Goal: Use online tool/utility: Utilize a website feature to perform a specific function

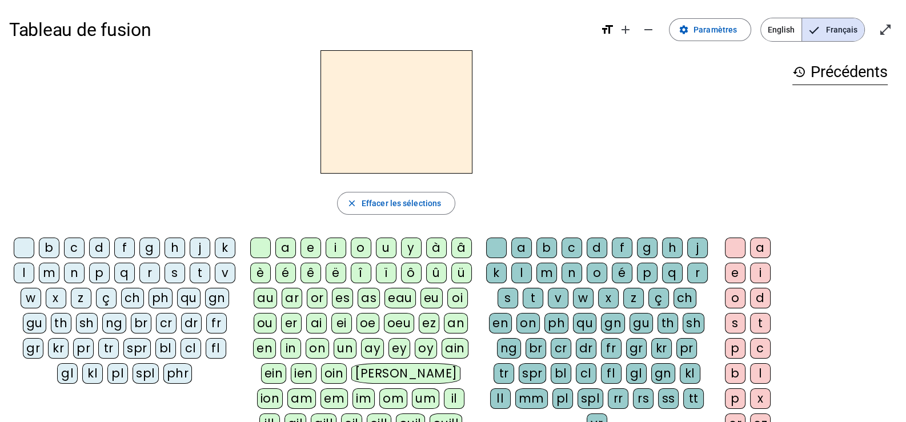
click at [101, 247] on div "d" at bounding box center [99, 248] width 21 height 21
click at [311, 243] on div "e" at bounding box center [311, 248] width 21 height 21
click at [311, 251] on div "e" at bounding box center [311, 248] width 21 height 21
click at [385, 250] on div "u" at bounding box center [386, 248] width 21 height 21
click at [198, 270] on div "t" at bounding box center [200, 273] width 21 height 21
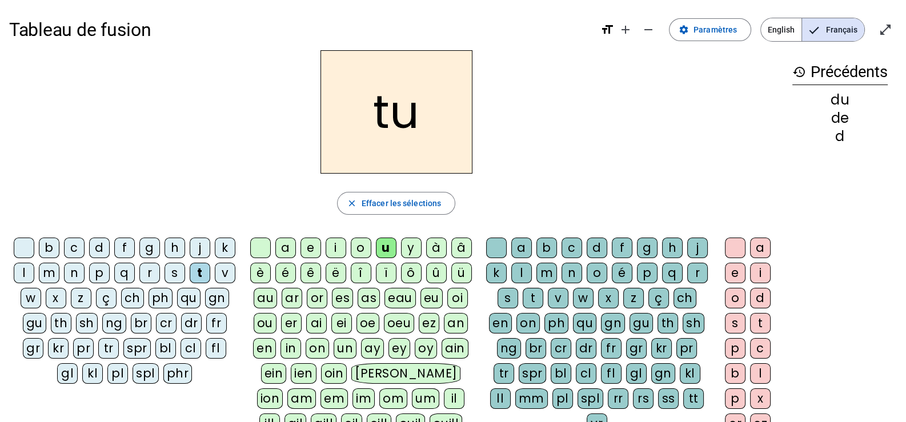
click at [287, 248] on div "a" at bounding box center [285, 248] width 21 height 21
click at [309, 251] on div "e" at bounding box center [311, 248] width 21 height 21
click at [98, 246] on div "d" at bounding box center [99, 248] width 21 height 21
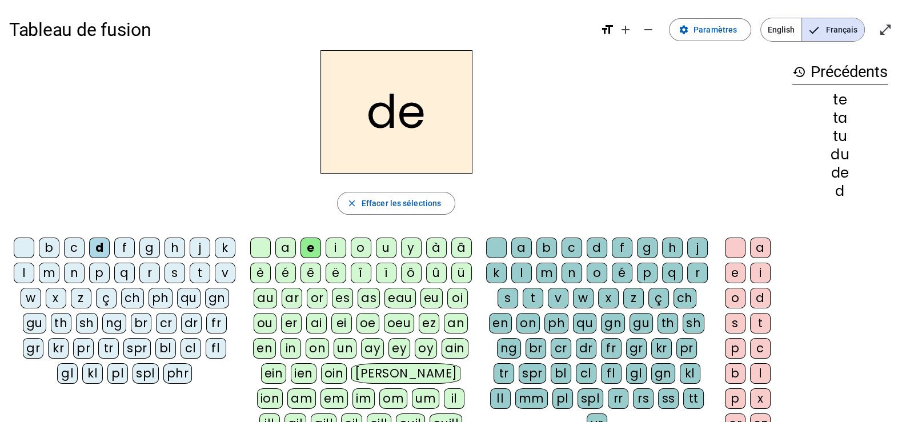
click at [262, 250] on div at bounding box center [260, 248] width 21 height 21
click at [690, 245] on div "j" at bounding box center [697, 248] width 21 height 21
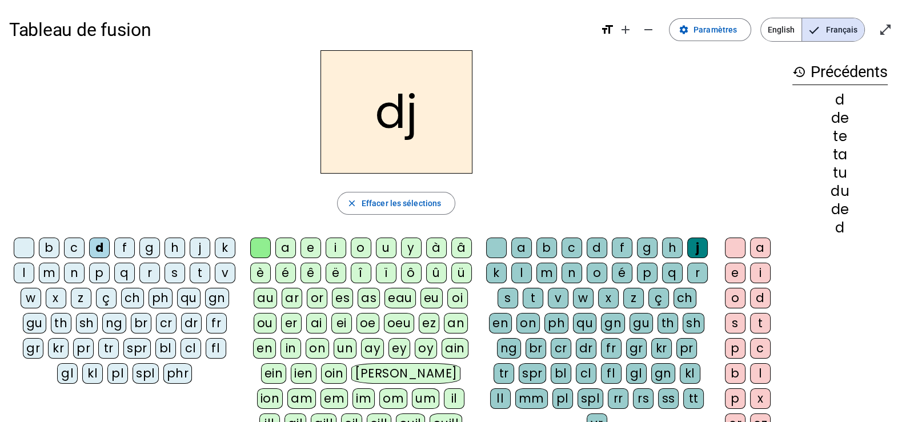
click at [699, 245] on div "j" at bounding box center [697, 248] width 21 height 21
click at [311, 249] on div "e" at bounding box center [311, 248] width 21 height 21
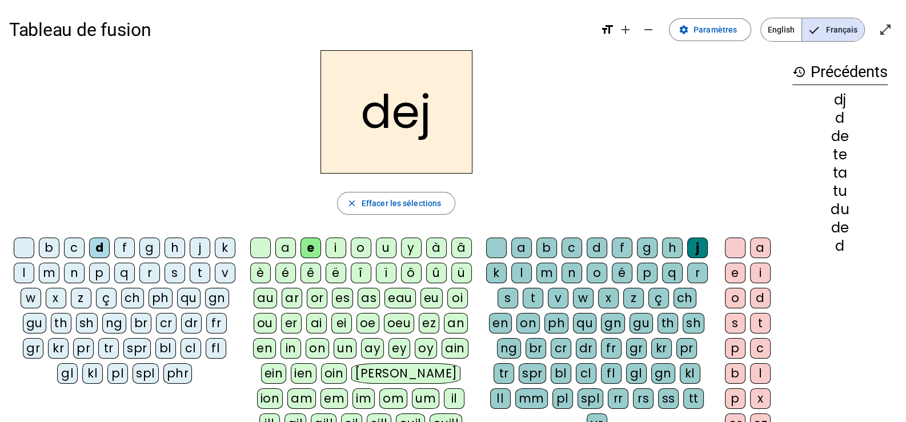
click at [699, 245] on div "j" at bounding box center [697, 248] width 21 height 21
click at [500, 248] on div at bounding box center [496, 248] width 21 height 21
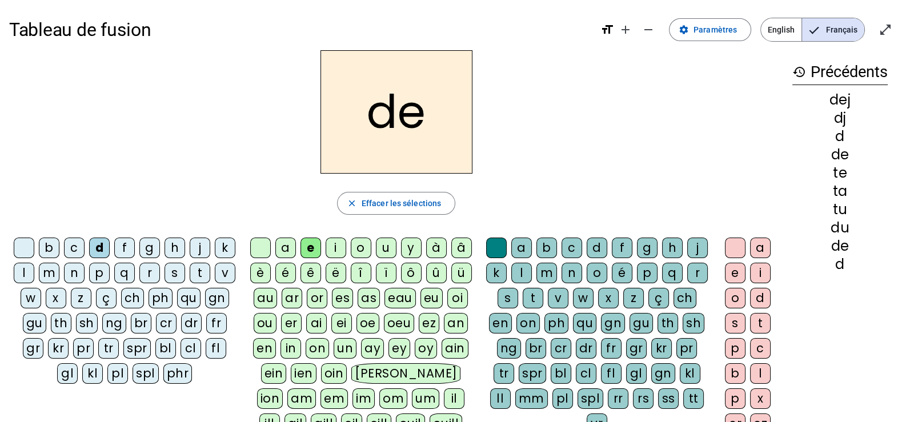
click at [193, 249] on div "j" at bounding box center [200, 248] width 21 height 21
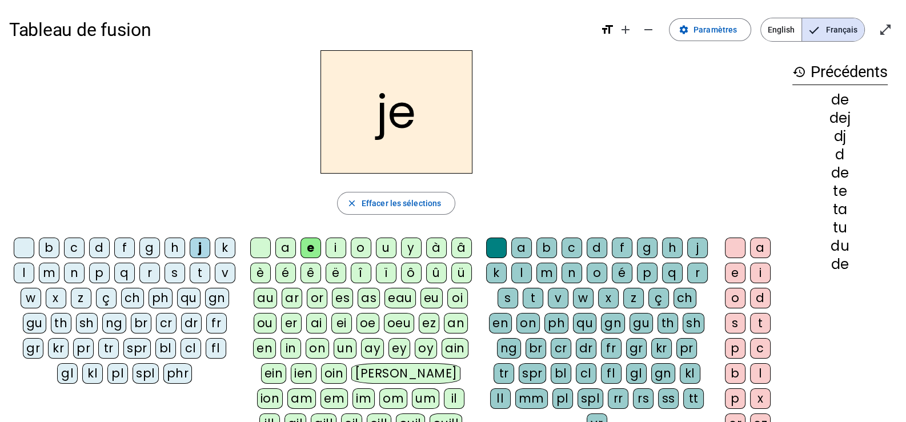
click at [268, 245] on div at bounding box center [260, 248] width 21 height 21
click at [548, 274] on div "m" at bounding box center [546, 273] width 21 height 21
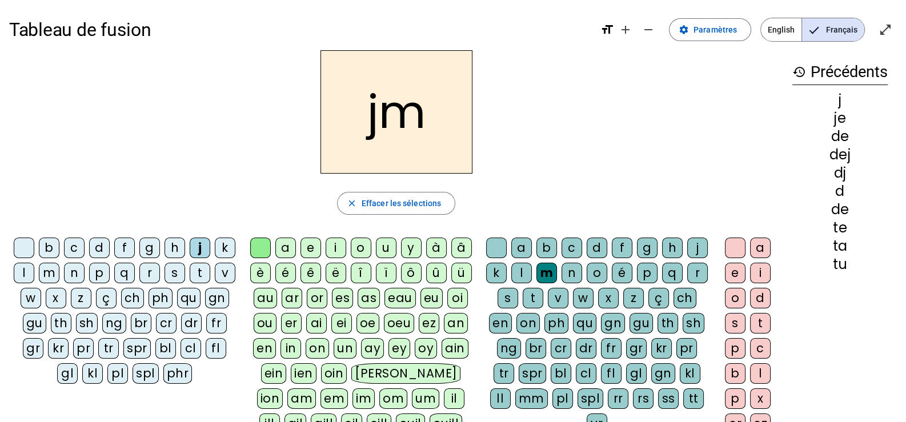
click at [498, 241] on div at bounding box center [496, 248] width 21 height 21
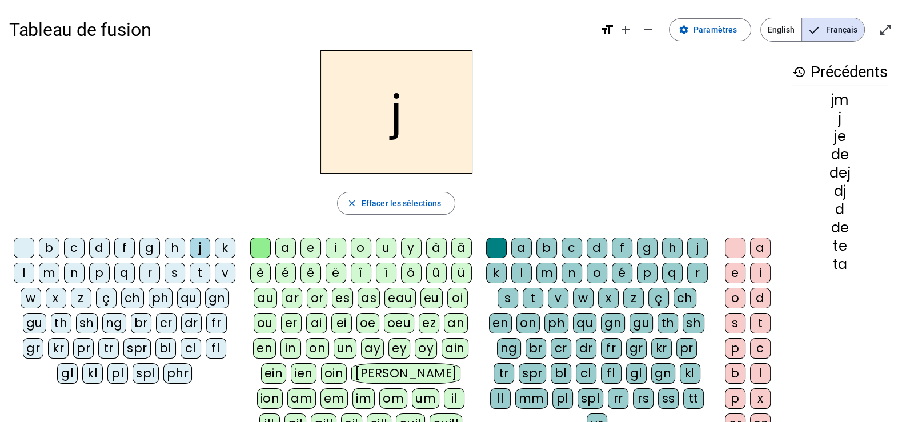
click at [307, 247] on div "e" at bounding box center [311, 248] width 21 height 21
click at [45, 273] on div "m" at bounding box center [49, 273] width 21 height 21
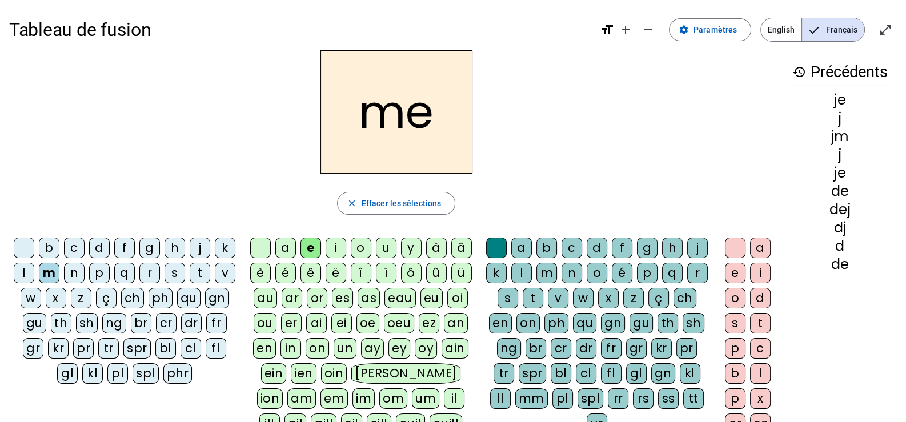
click at [281, 246] on div "a" at bounding box center [285, 248] width 21 height 21
click at [520, 272] on div "l" at bounding box center [521, 273] width 21 height 21
